Goal: Information Seeking & Learning: Understand process/instructions

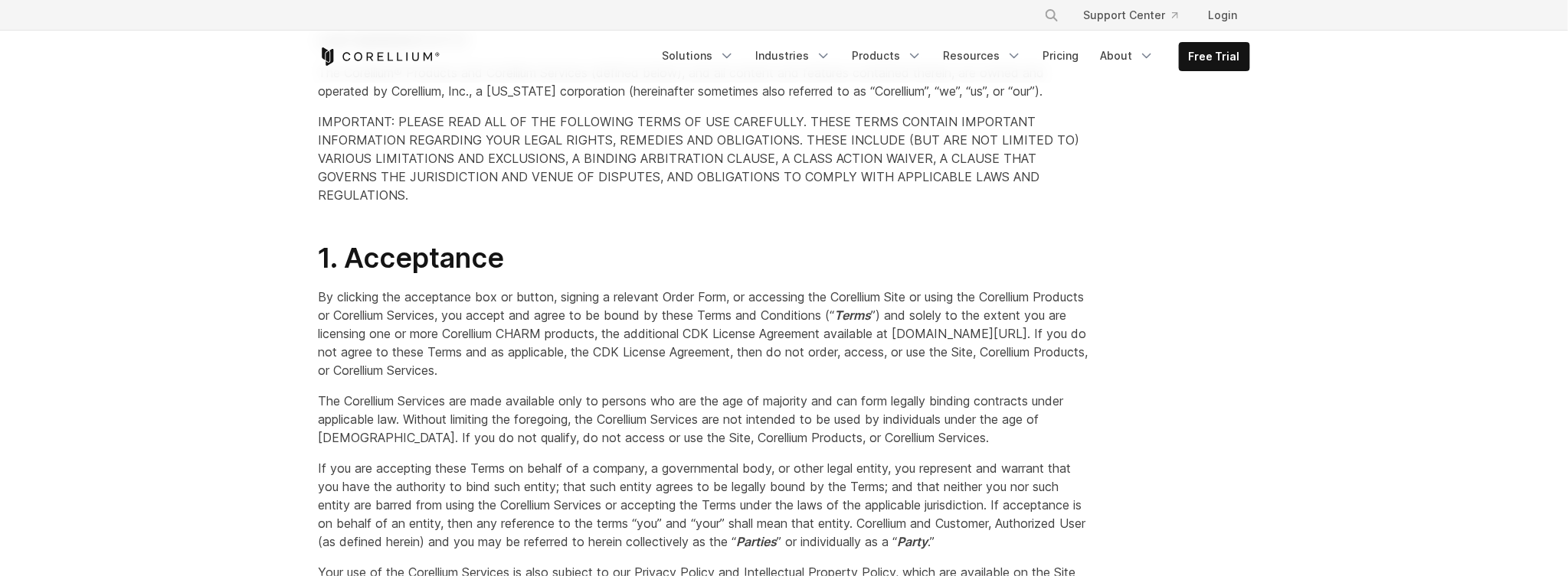
scroll to position [230, 0]
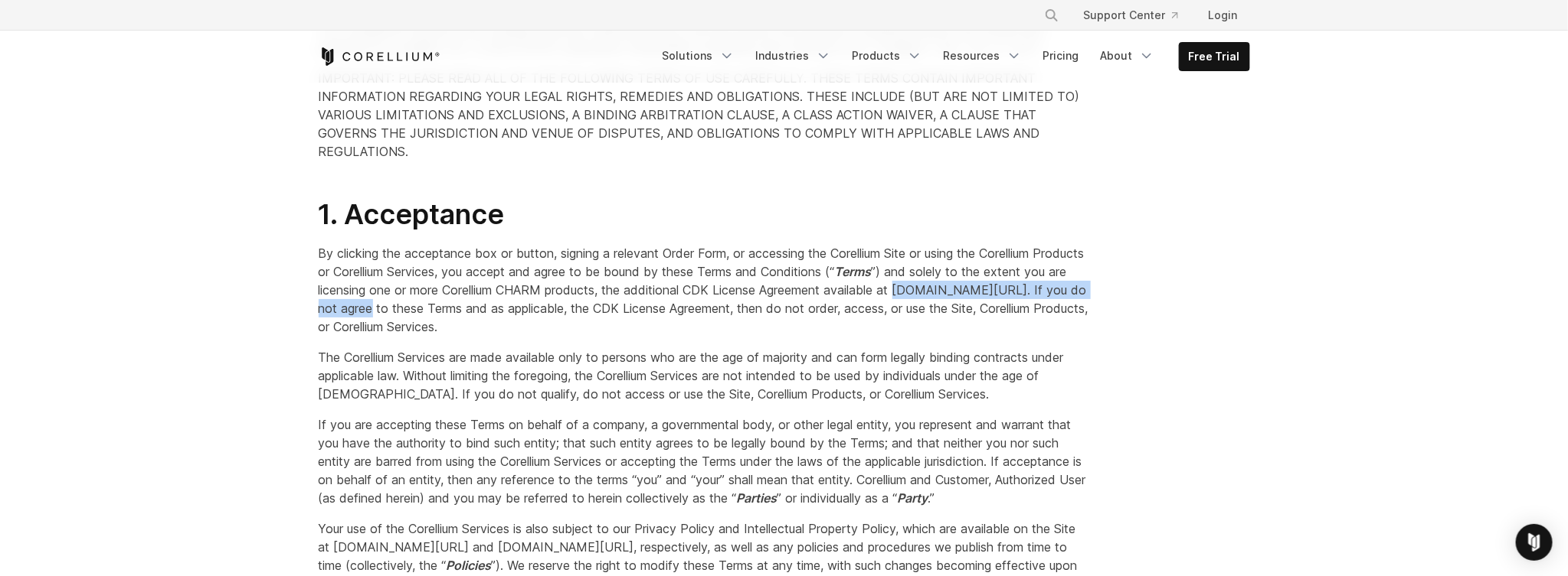
drag, startPoint x: 569, startPoint y: 305, endPoint x: 311, endPoint y: 302, distance: 258.0
copy span "www.corellium.com/cdk-license-agreement"
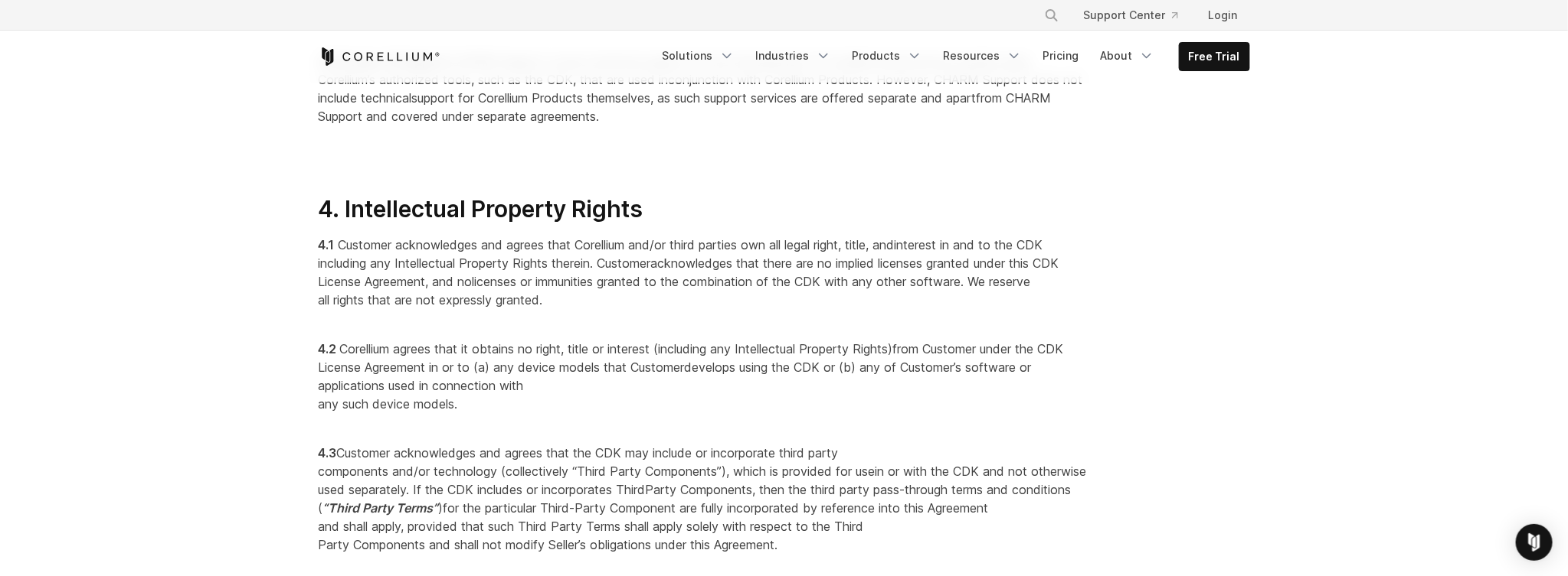
scroll to position [2449, 0]
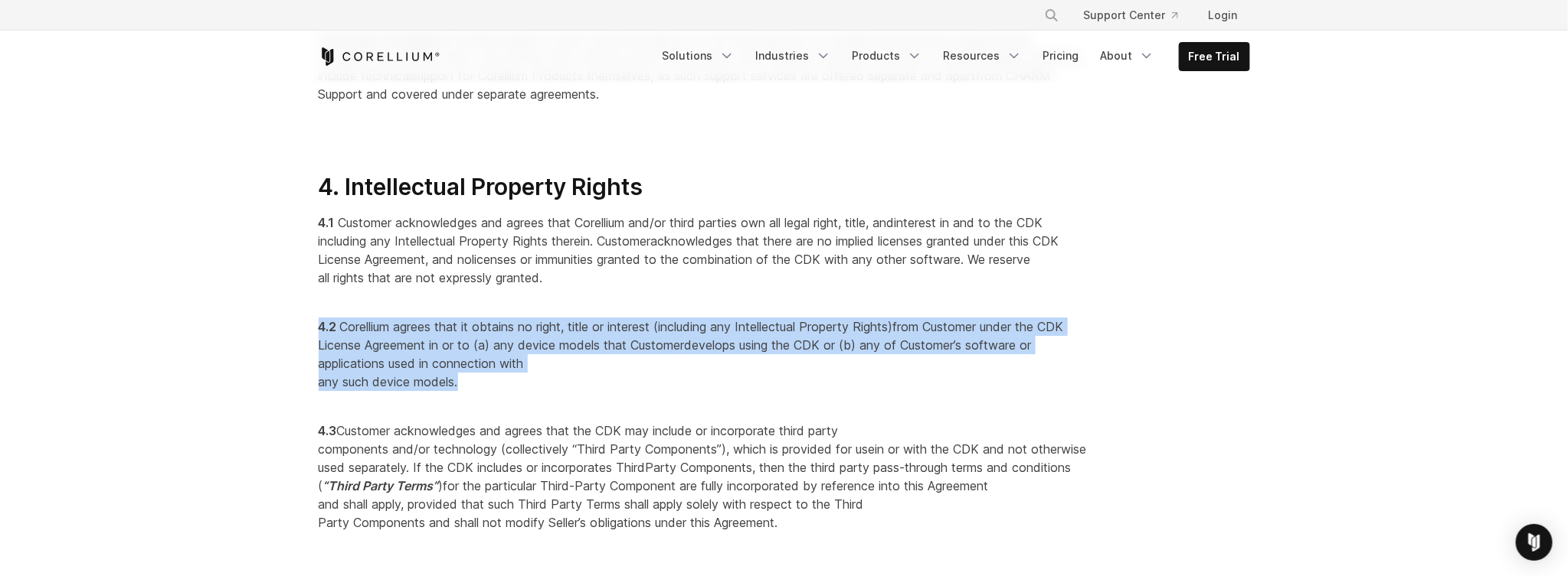
drag, startPoint x: 465, startPoint y: 398, endPoint x: 303, endPoint y: 341, distance: 171.7
copy p "4.2 Corellium agrees that it obtains no right, title or interest (including any…"
click at [569, 391] on p "4.2 Corellium agrees that it obtains no right, title or interest (including any…" at bounding box center [704, 345] width 772 height 92
drag, startPoint x: 471, startPoint y: 398, endPoint x: 304, endPoint y: 347, distance: 174.6
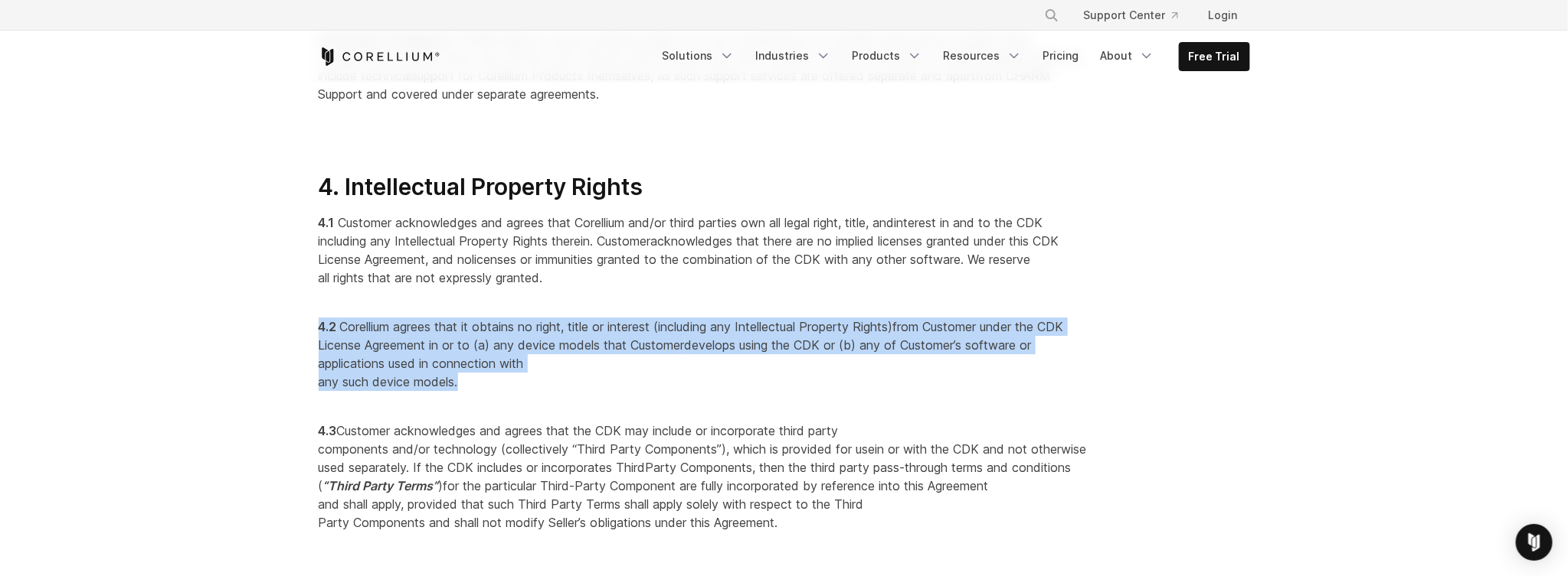
copy p "4.2 Corellium agrees that it obtains no right, title or interest (including any…"
click at [608, 353] on span "from Customer under the CDK License Agreement in or to (a) any device models th…" at bounding box center [691, 336] width 745 height 34
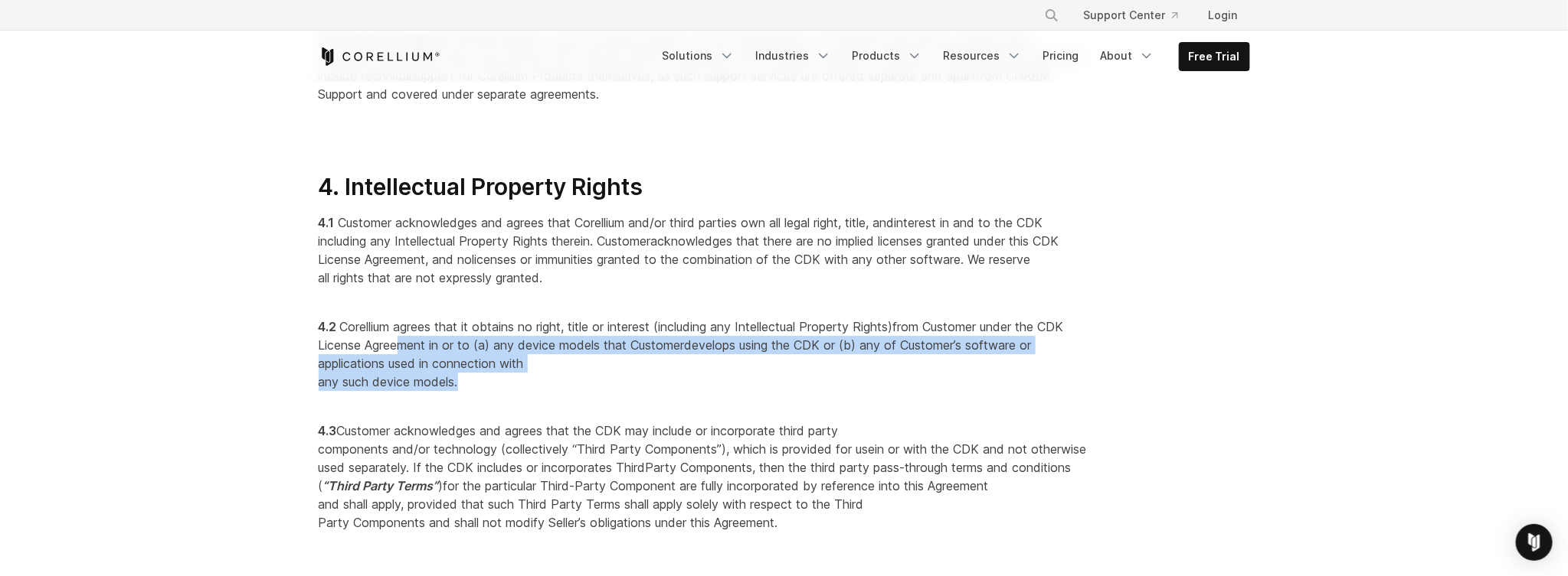
drag, startPoint x: 467, startPoint y: 399, endPoint x: 402, endPoint y: 359, distance: 76.3
click at [402, 359] on p "4.2 Corellium agrees that it obtains no right, title or interest (including any…" at bounding box center [704, 345] width 772 height 92
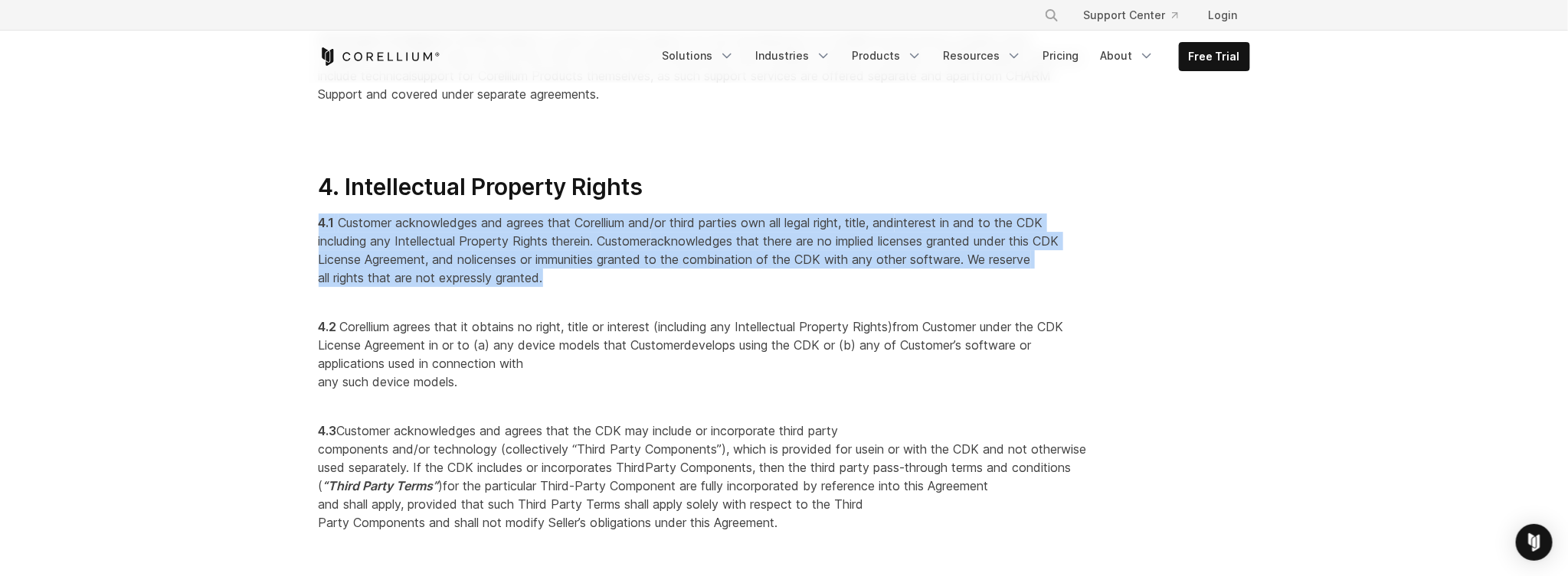
drag, startPoint x: 402, startPoint y: 359, endPoint x: 313, endPoint y: 246, distance: 143.8
copy p "4.1 Customer acknowledges and agrees that Corellium and/or third parties own al…"
